Goal: Information Seeking & Learning: Learn about a topic

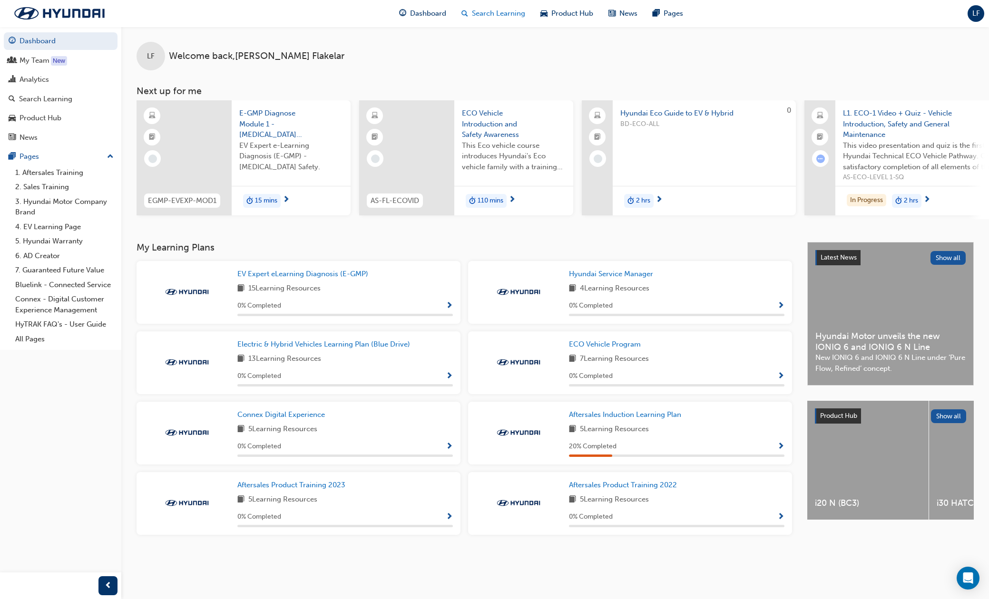
click at [476, 16] on span "Search Learning" at bounding box center [498, 13] width 53 height 11
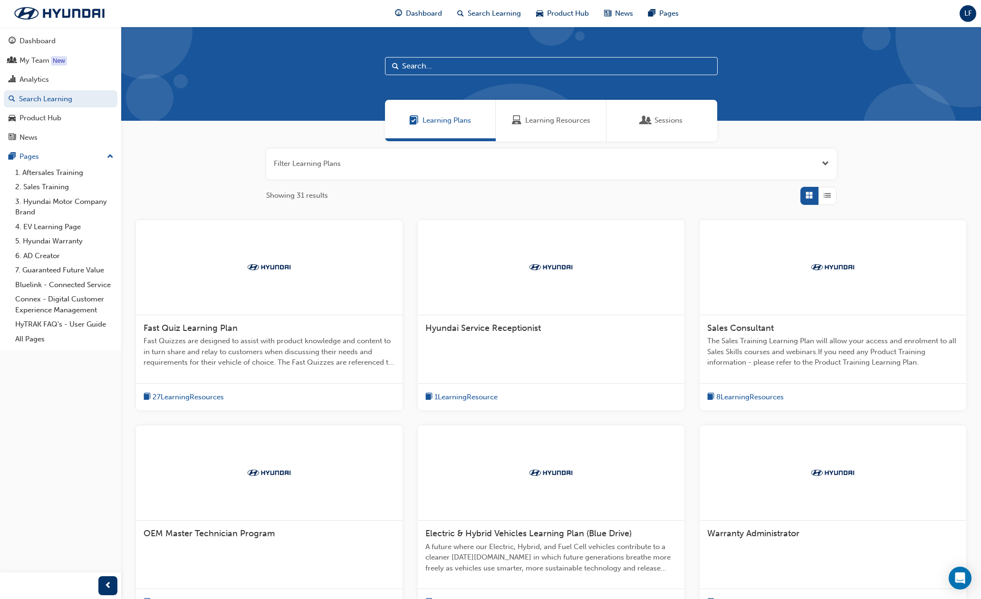
click at [440, 65] on input "text" at bounding box center [551, 66] width 333 height 18
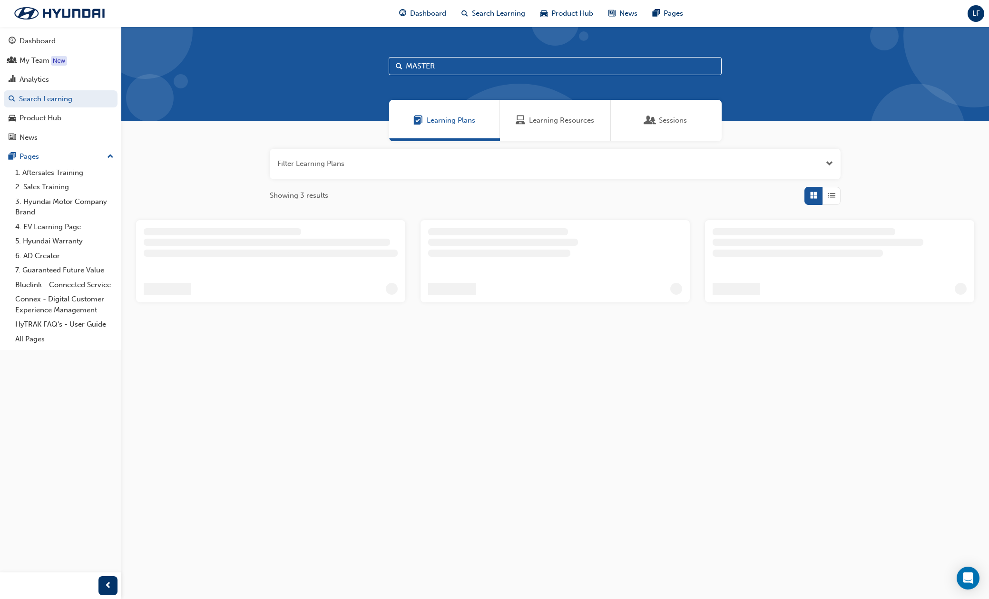
type input "MASTER"
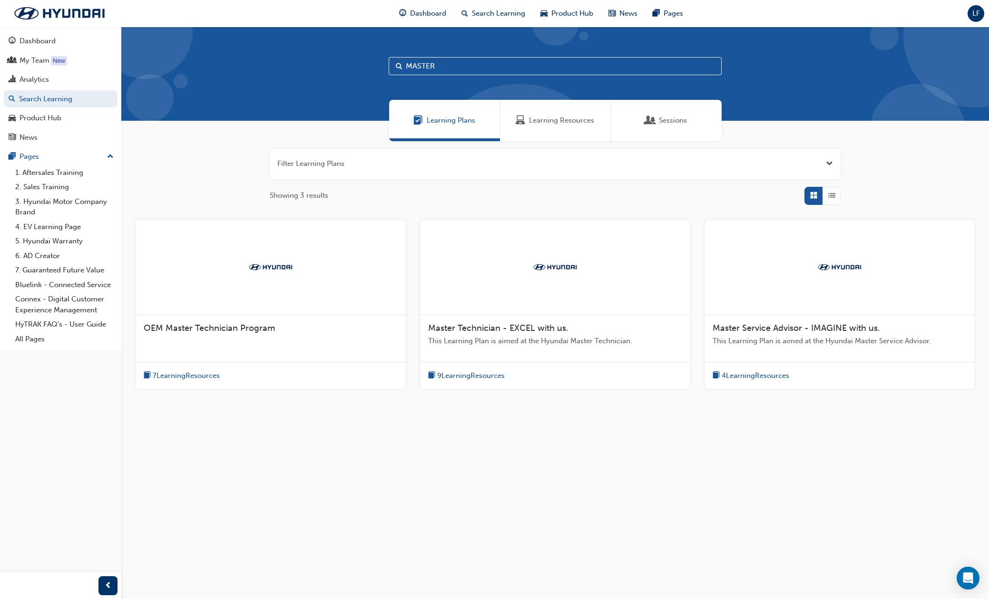
click at [712, 377] on span "book-icon" at bounding box center [715, 376] width 7 height 12
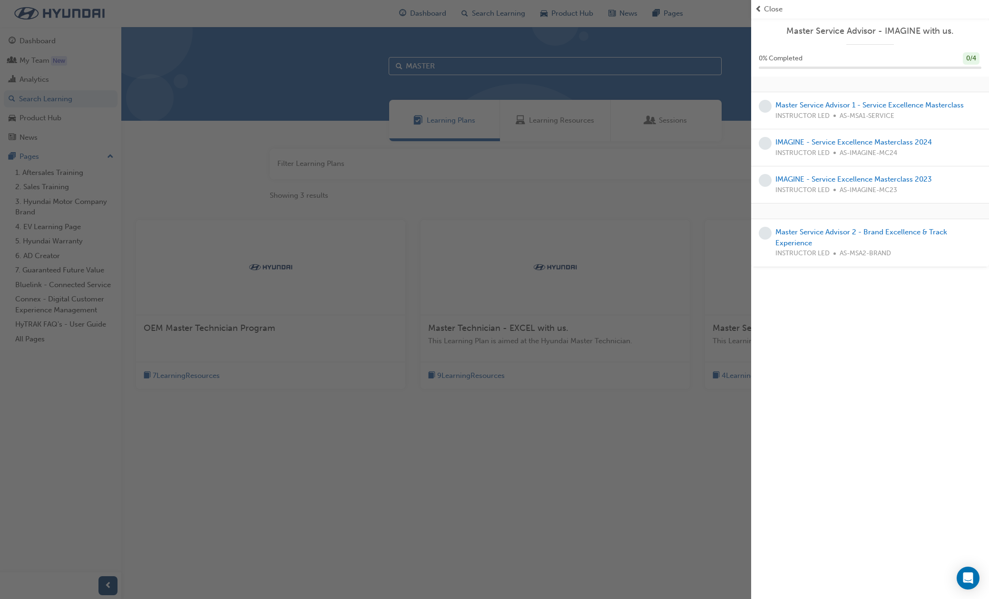
click at [433, 375] on div "button" at bounding box center [375, 299] width 751 height 599
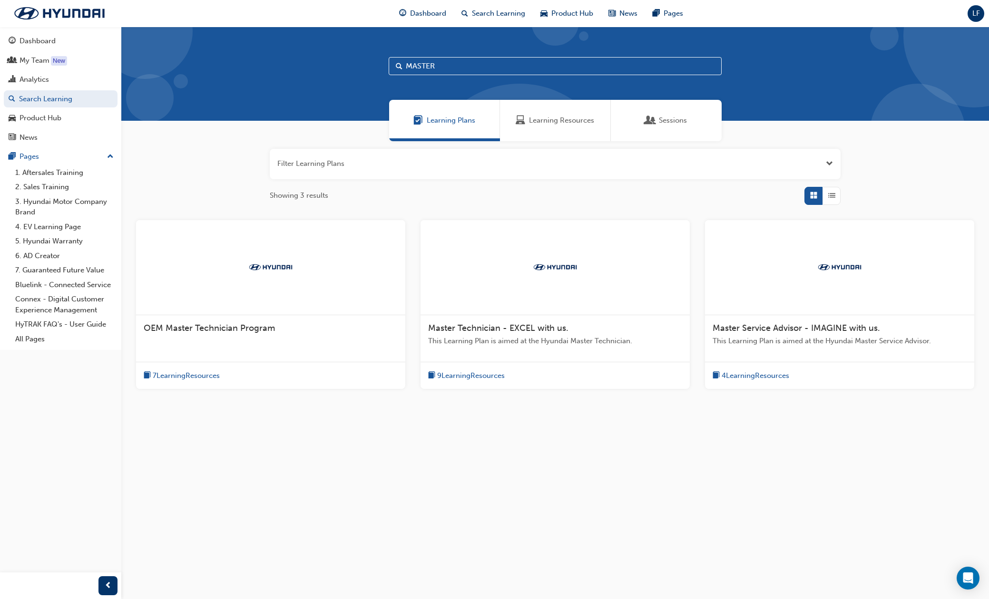
click at [433, 375] on span "book-icon" at bounding box center [431, 376] width 7 height 12
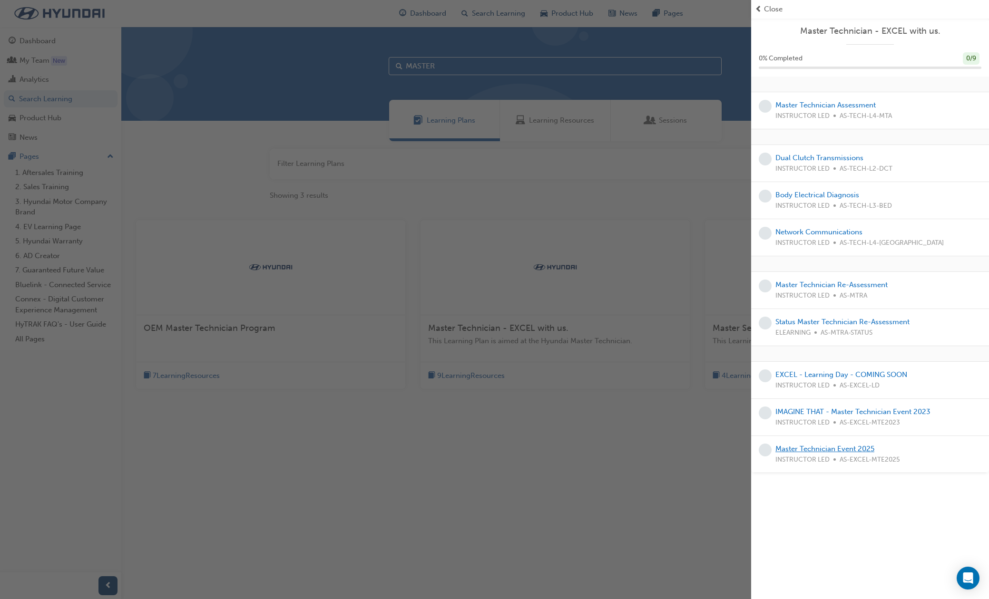
click at [843, 449] on link "Master Technician Event 2025" at bounding box center [824, 449] width 99 height 9
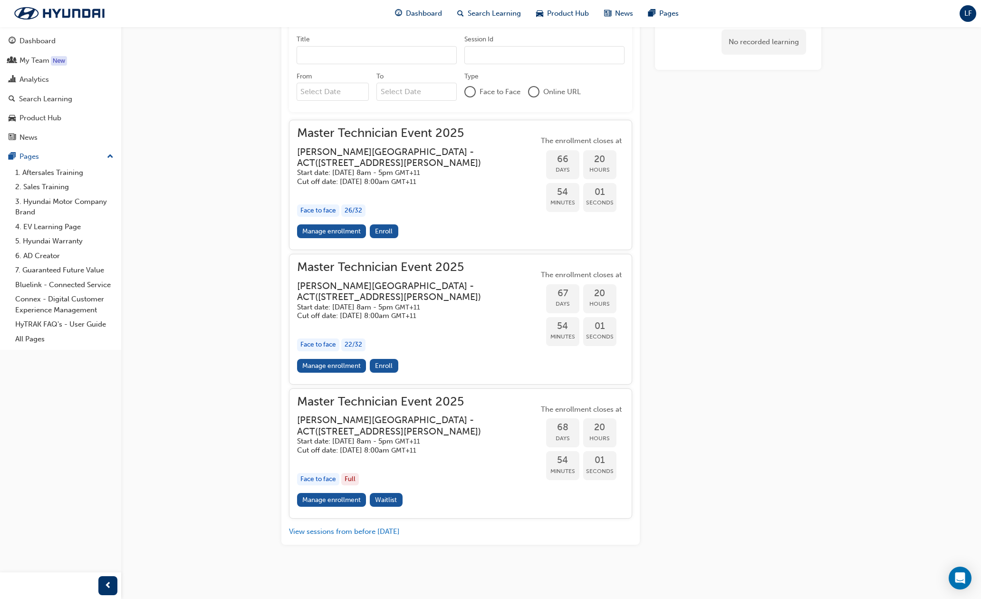
scroll to position [1067, 0]
